Goal: Navigation & Orientation: Understand site structure

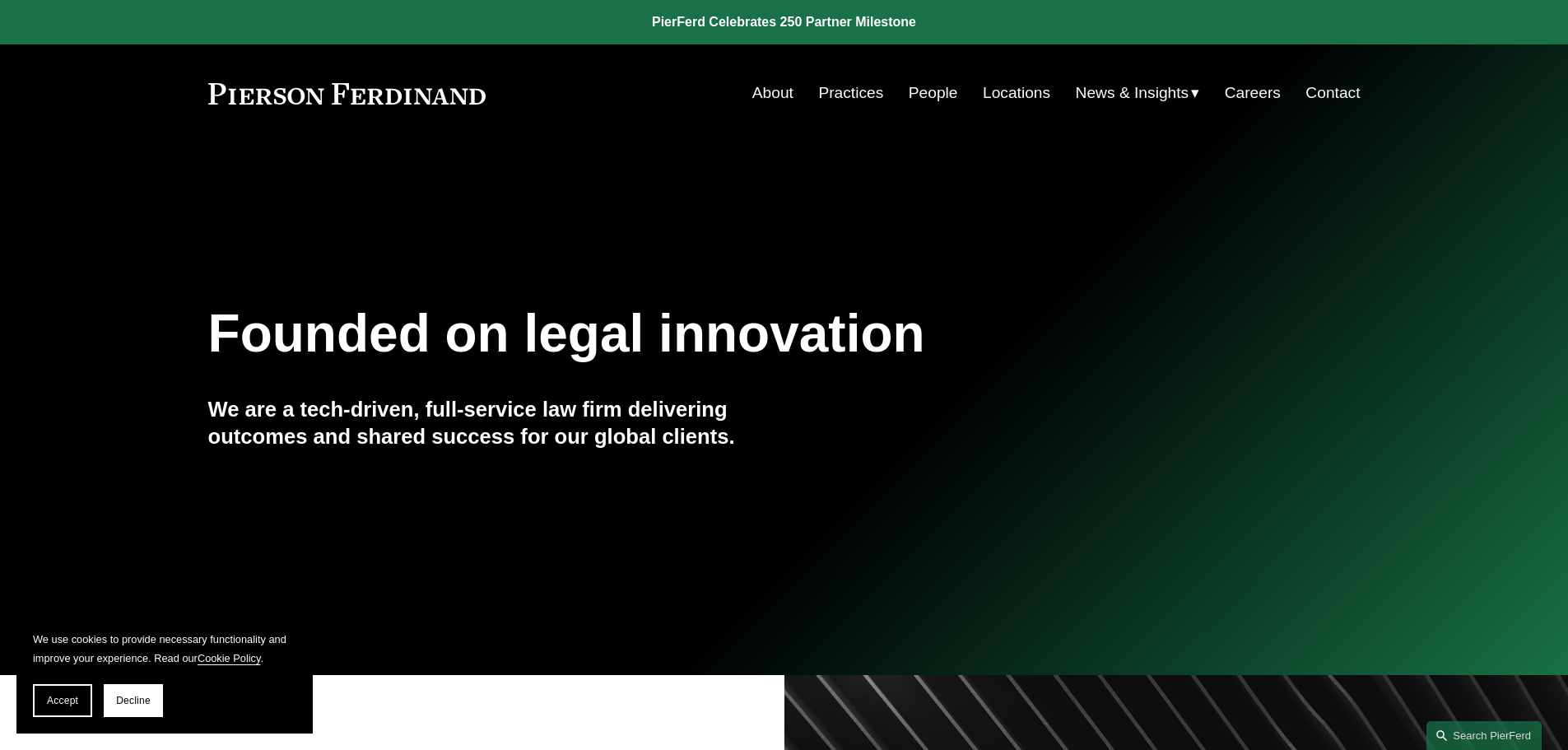
click at [781, 93] on link "About" at bounding box center [773, 93] width 41 height 31
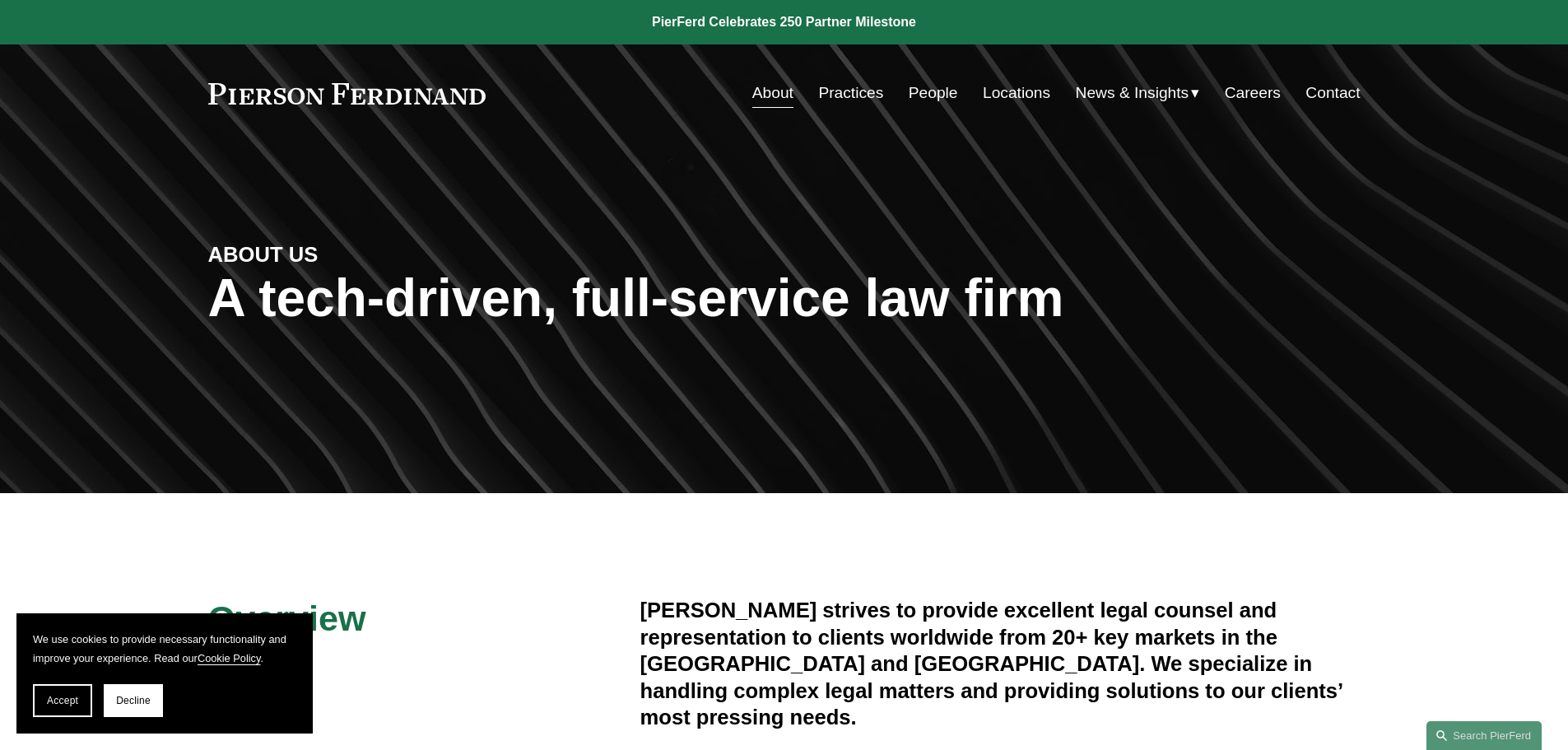
click at [925, 92] on link "People" at bounding box center [933, 93] width 50 height 31
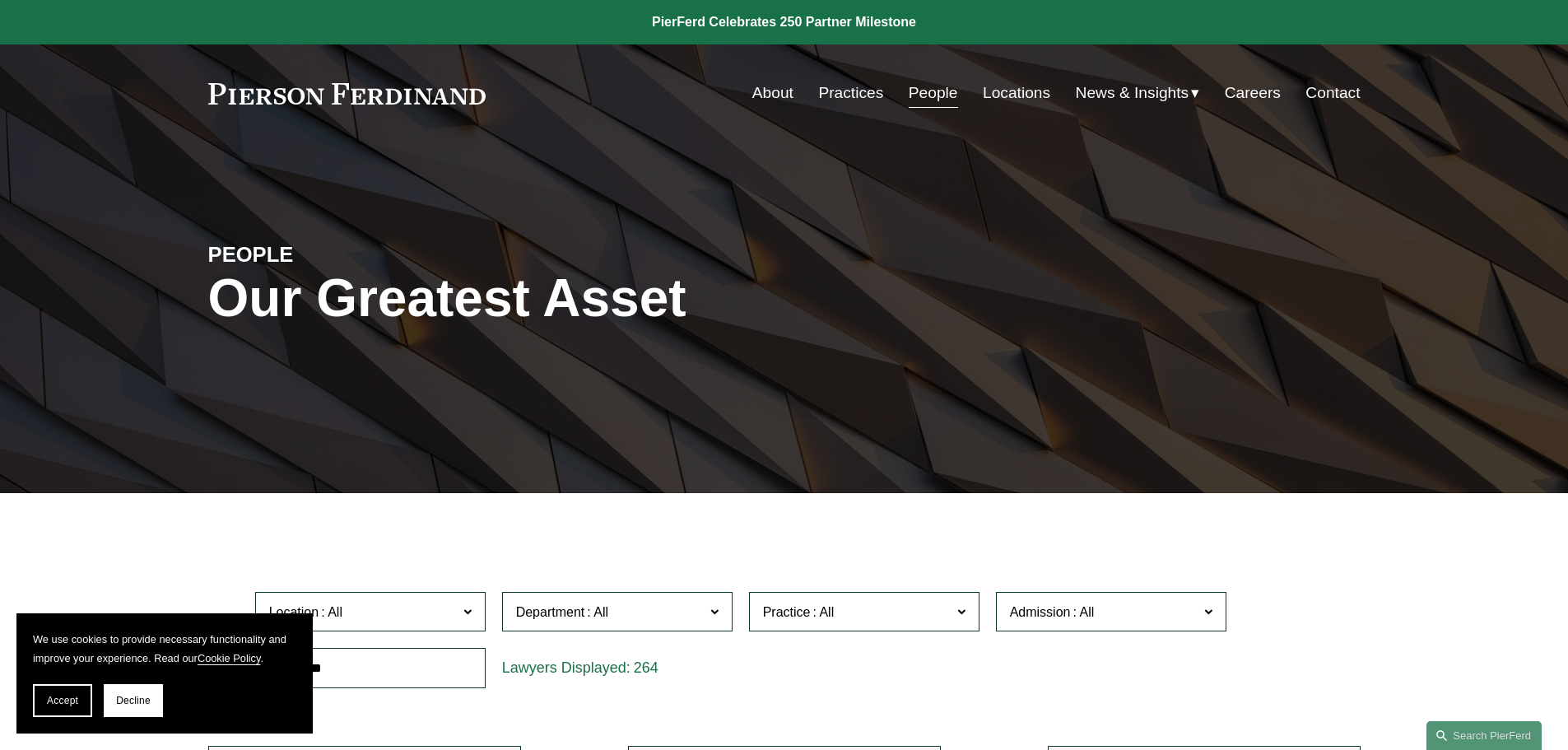
click at [853, 94] on link "Practices" at bounding box center [851, 93] width 65 height 31
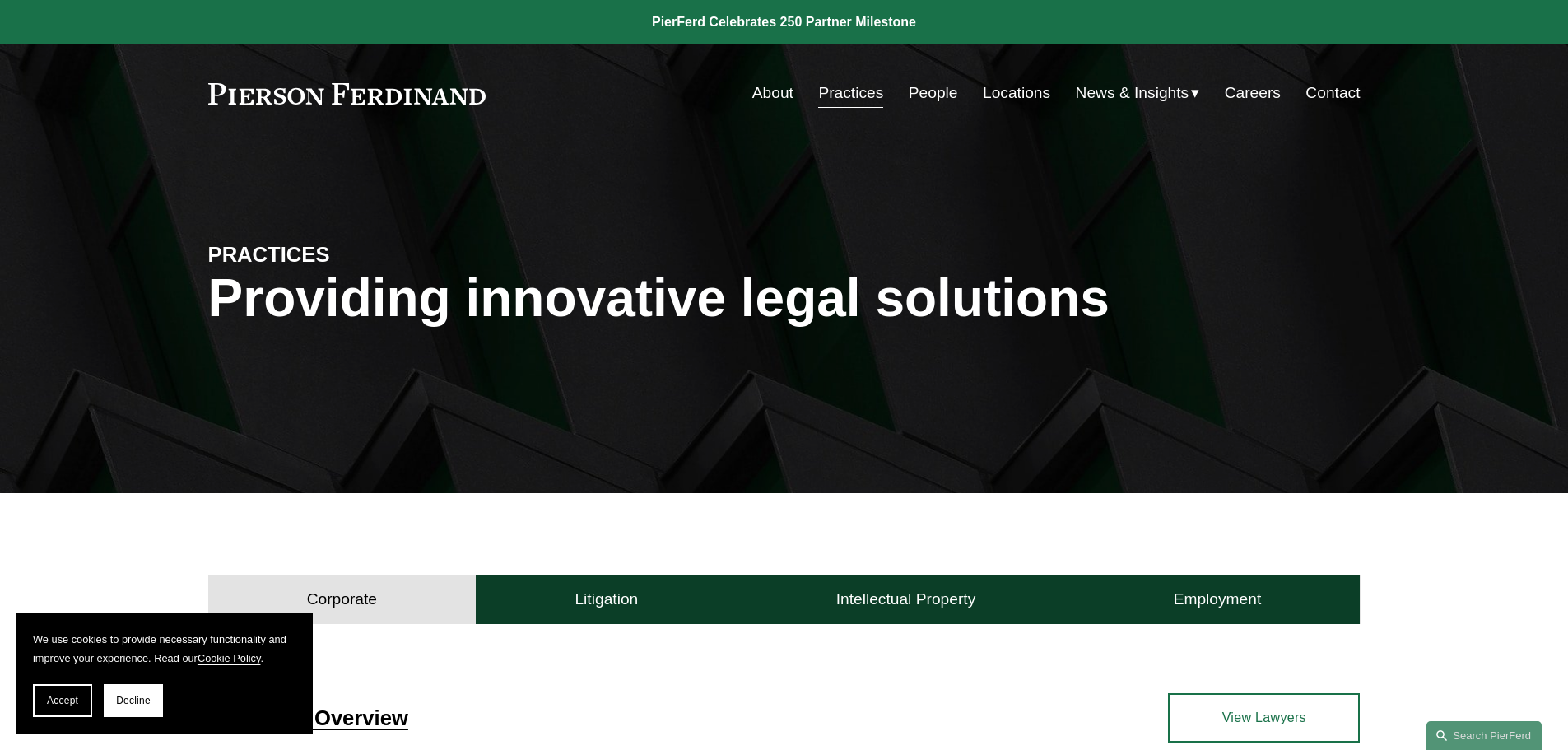
click at [1251, 88] on link "Careers" at bounding box center [1252, 93] width 56 height 31
